Goal: Task Accomplishment & Management: Manage account settings

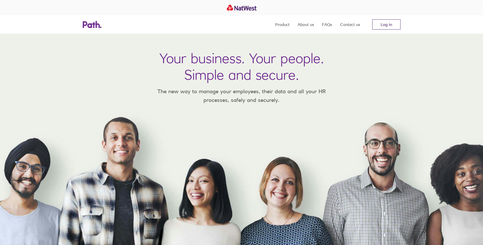
drag, startPoint x: 385, startPoint y: 24, endPoint x: 373, endPoint y: 27, distance: 12.0
click at [385, 24] on link "Log in" at bounding box center [386, 24] width 28 height 10
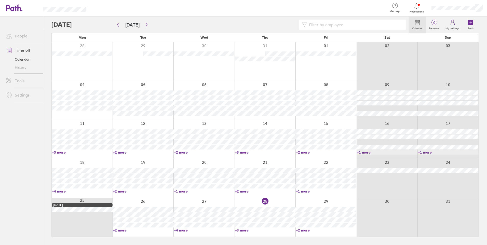
click at [117, 230] on link "+2 more" at bounding box center [143, 230] width 60 height 5
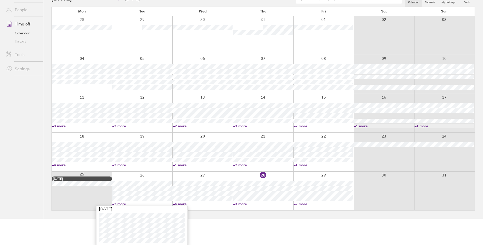
scroll to position [27, 0]
click at [180, 202] on link "+4 more" at bounding box center [203, 203] width 60 height 5
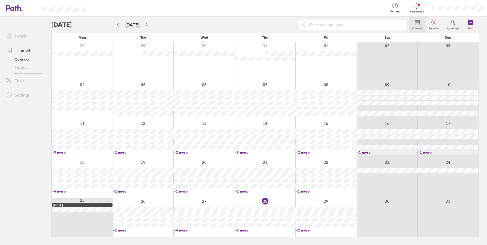
click at [187, 229] on link "+4 more" at bounding box center [204, 230] width 60 height 5
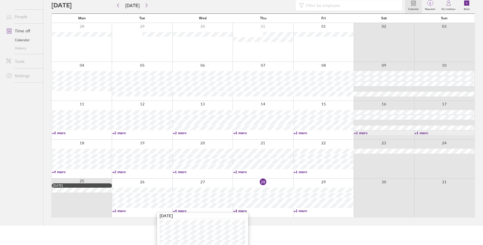
scroll to position [37, 0]
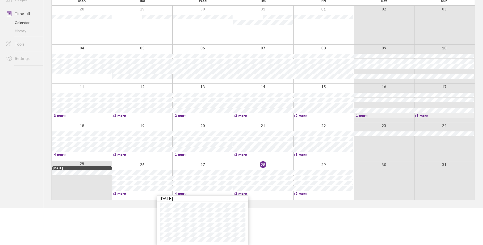
click at [241, 193] on link "+3 more" at bounding box center [263, 193] width 60 height 5
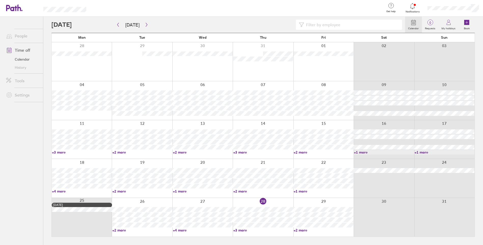
scroll to position [0, 0]
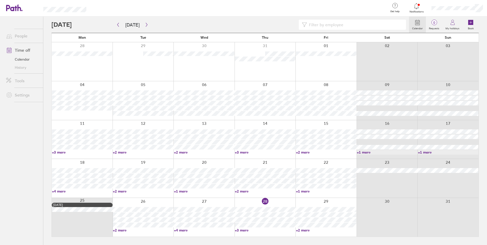
click at [246, 230] on link "+3 more" at bounding box center [265, 230] width 60 height 5
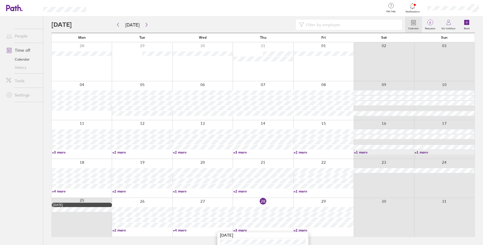
scroll to position [32, 0]
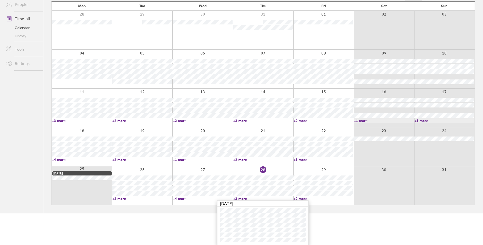
click at [304, 198] on link "+2 more" at bounding box center [324, 198] width 60 height 5
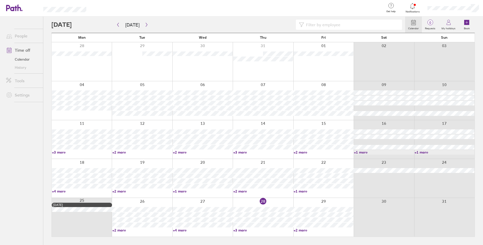
scroll to position [0, 0]
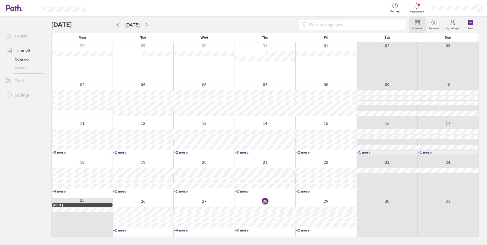
click at [306, 229] on link "+2 more" at bounding box center [326, 230] width 60 height 5
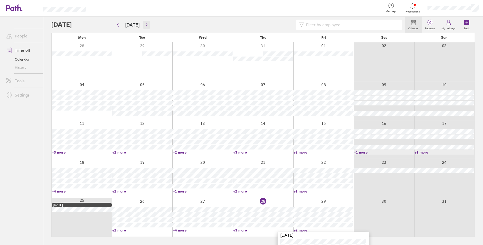
click at [145, 25] on icon "button" at bounding box center [147, 25] width 4 height 4
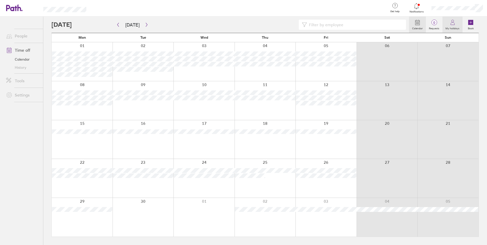
click at [457, 27] on label "My holidays" at bounding box center [452, 27] width 20 height 5
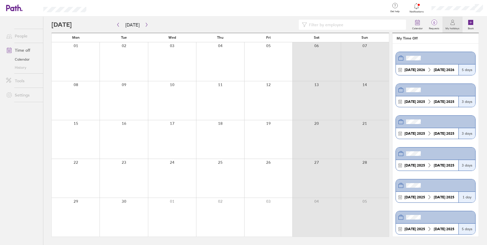
click at [456, 26] on label "My holidays" at bounding box center [452, 27] width 20 height 5
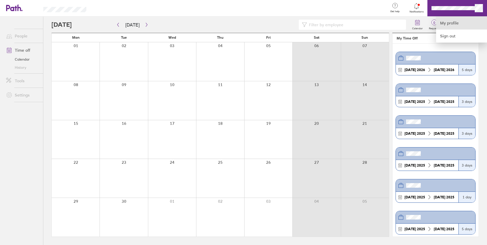
click at [447, 23] on link "My profile" at bounding box center [461, 23] width 51 height 13
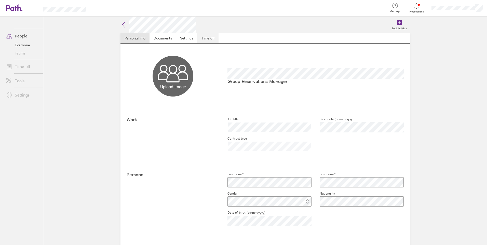
click at [204, 38] on link "Time off" at bounding box center [207, 38] width 21 height 10
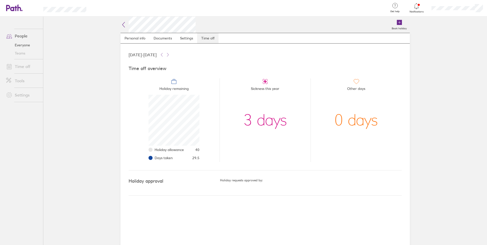
scroll to position [51, 51]
click at [416, 6] on icon at bounding box center [416, 6] width 6 height 6
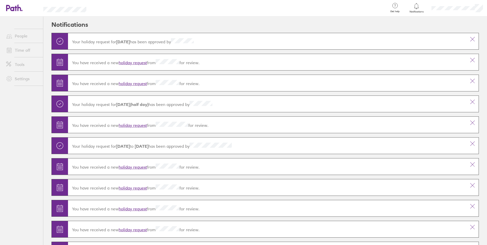
click at [461, 6] on div at bounding box center [457, 8] width 60 height 16
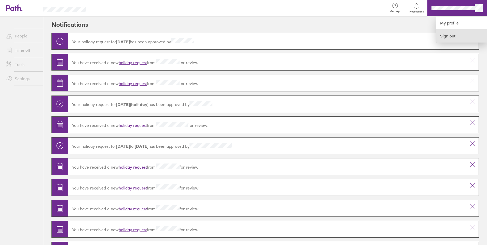
click at [448, 35] on link "Sign out" at bounding box center [461, 36] width 51 height 13
